Goal: Find specific page/section: Find specific page/section

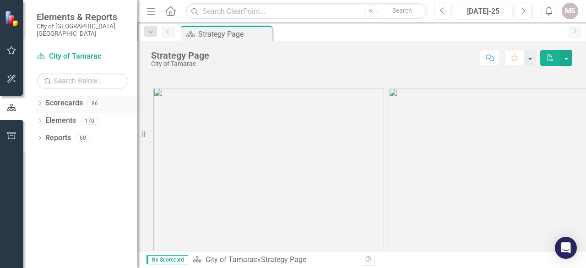
click at [38, 102] on icon "Dropdown" at bounding box center [40, 104] width 6 height 5
click at [44, 118] on icon "Dropdown" at bounding box center [44, 120] width 7 height 5
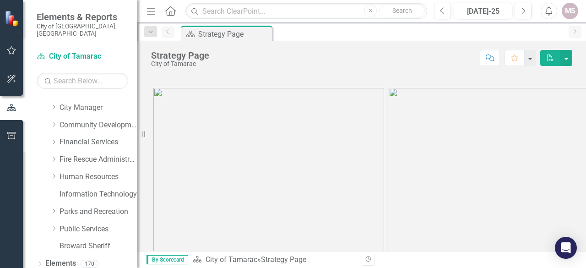
scroll to position [80, 0]
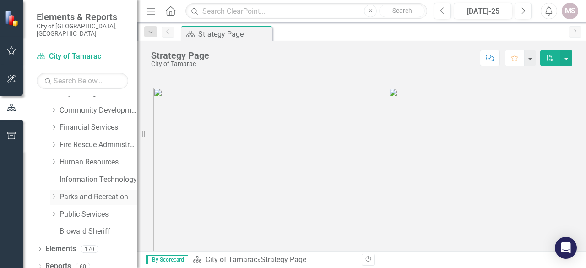
click at [53, 194] on icon at bounding box center [54, 196] width 2 height 5
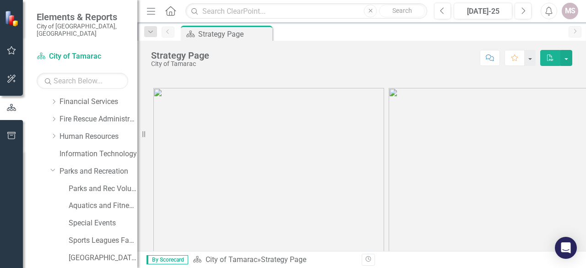
scroll to position [125, 0]
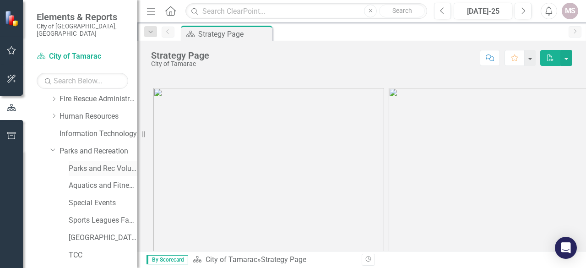
click at [83, 163] on link "Parks and Rec Volunteers" at bounding box center [103, 168] width 69 height 11
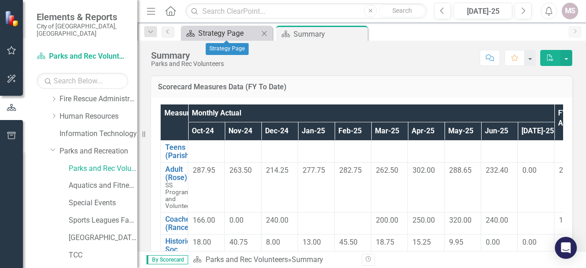
click at [221, 38] on div "Strategy Page" at bounding box center [228, 32] width 60 height 11
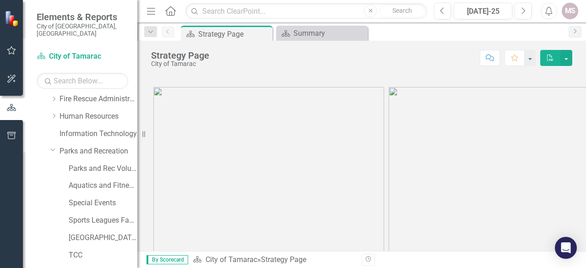
scroll to position [0, 0]
click at [325, 34] on div "Summary" at bounding box center [323, 32] width 60 height 11
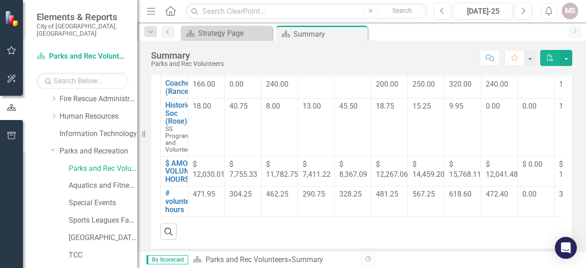
scroll to position [94, 0]
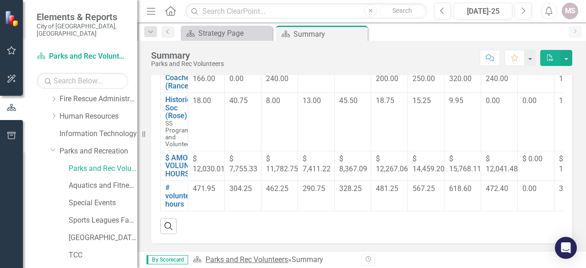
click at [267, 260] on link "Parks and Rec Volunteers" at bounding box center [246, 259] width 82 height 9
click at [264, 261] on link "Parks and Rec Volunteers" at bounding box center [246, 259] width 82 height 9
click at [233, 258] on link "Parks and Rec Volunteers" at bounding box center [246, 259] width 82 height 9
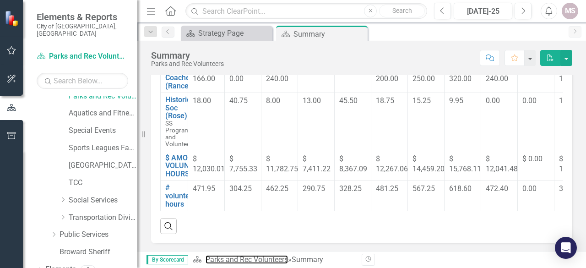
scroll to position [217, 0]
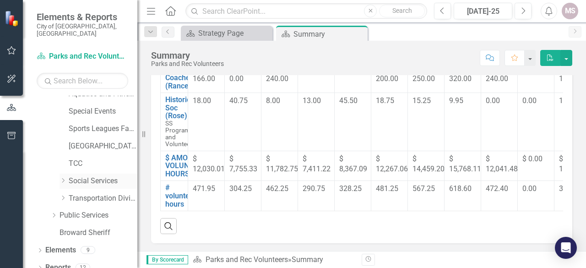
click at [75, 176] on link "Social Services" at bounding box center [103, 181] width 69 height 11
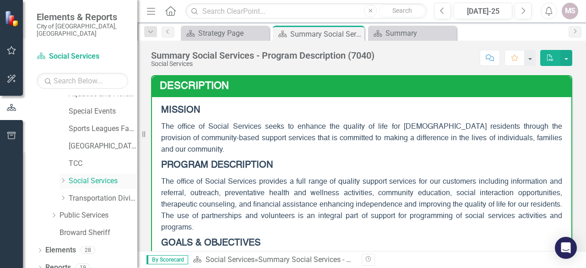
click at [61, 177] on icon "Dropdown" at bounding box center [62, 179] width 7 height 5
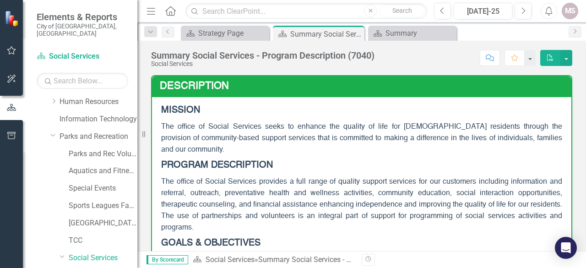
scroll to position [125, 0]
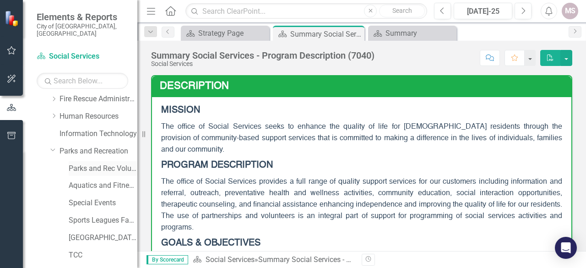
click at [93, 163] on link "Parks and Rec Volunteers" at bounding box center [103, 168] width 69 height 11
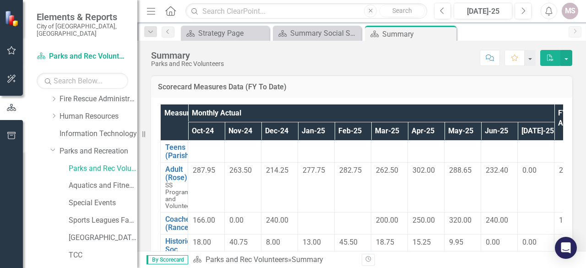
click at [547, 58] on icon "button" at bounding box center [550, 57] width 6 height 6
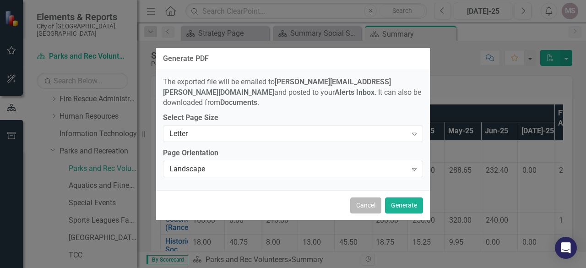
click at [356, 198] on button "Cancel" at bounding box center [365, 205] width 31 height 16
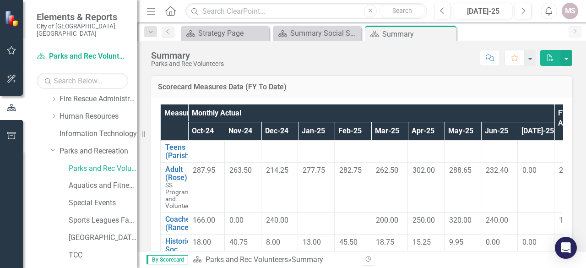
click at [565, 65] on div "Summary Parks and Rec Volunteers Score: N/A [DATE]-25 Completed Comment Favorit…" at bounding box center [361, 54] width 448 height 27
click at [566, 54] on button "button" at bounding box center [566, 58] width 12 height 16
click at [574, 114] on div "Scorecard Measures Data (FY To Date) Measures Monthly Actual FY Actual FY Targe…" at bounding box center [361, 205] width 448 height 282
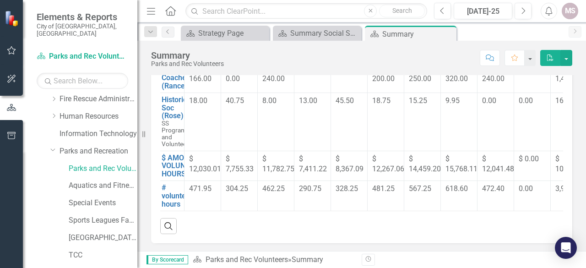
scroll to position [53, 0]
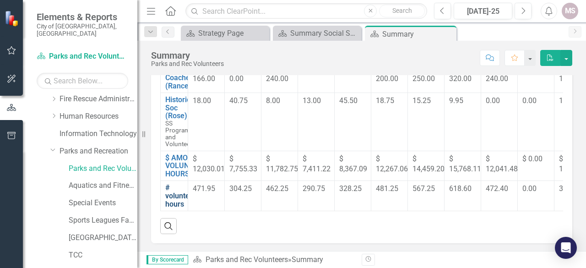
click at [178, 186] on link "# volunteer hours" at bounding box center [180, 195] width 31 height 24
